Goal: Task Accomplishment & Management: Use online tool/utility

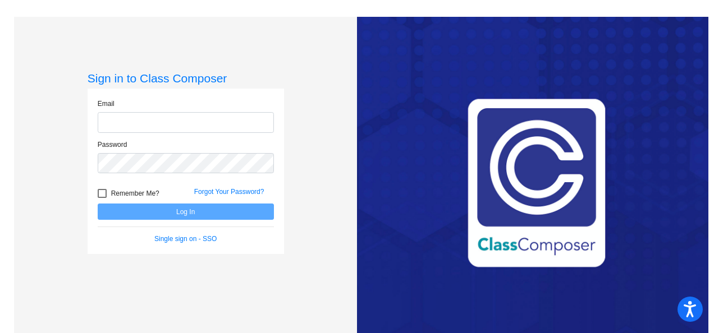
type input "[EMAIL_ADDRESS][DOMAIN_NAME]"
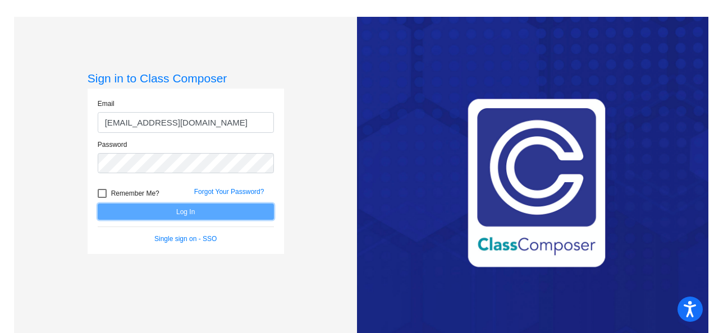
click at [181, 210] on button "Log In" at bounding box center [186, 212] width 176 height 16
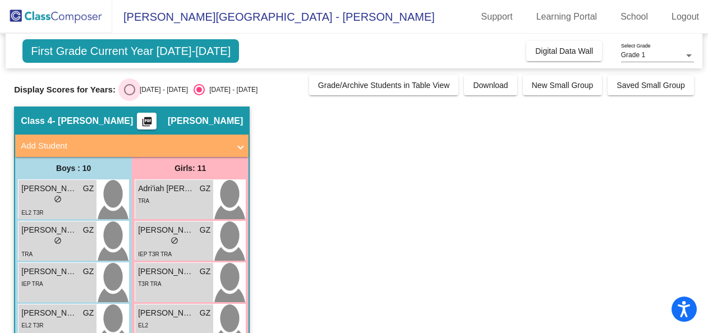
click at [124, 93] on div "Select an option" at bounding box center [129, 89] width 11 height 11
click at [129, 95] on input "[DATE] - [DATE]" at bounding box center [129, 95] width 1 height 1
radio input "true"
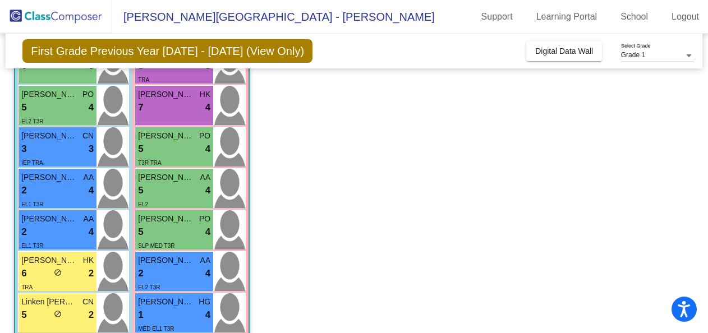
scroll to position [224, 0]
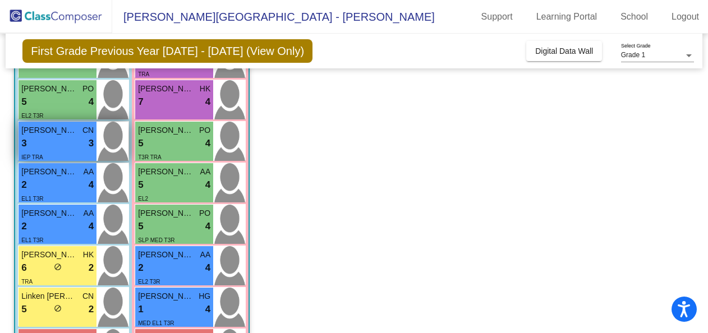
click at [44, 145] on div "3 lock do_not_disturb_alt 3" at bounding box center [57, 143] width 72 height 15
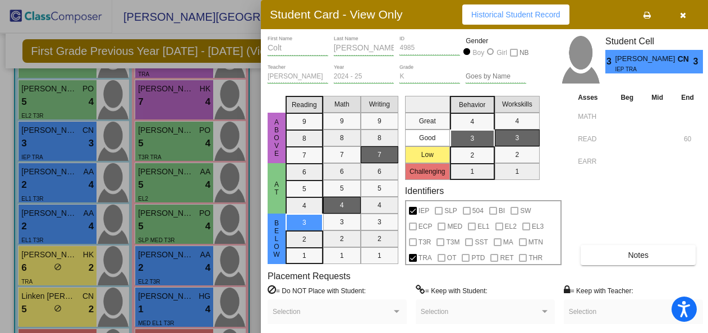
scroll to position [0, 0]
click at [681, 16] on icon "button" at bounding box center [683, 15] width 6 height 8
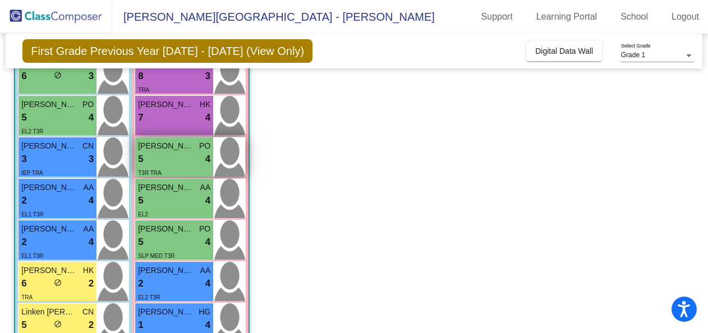
scroll to position [153, 0]
